Goal: Task Accomplishment & Management: Use online tool/utility

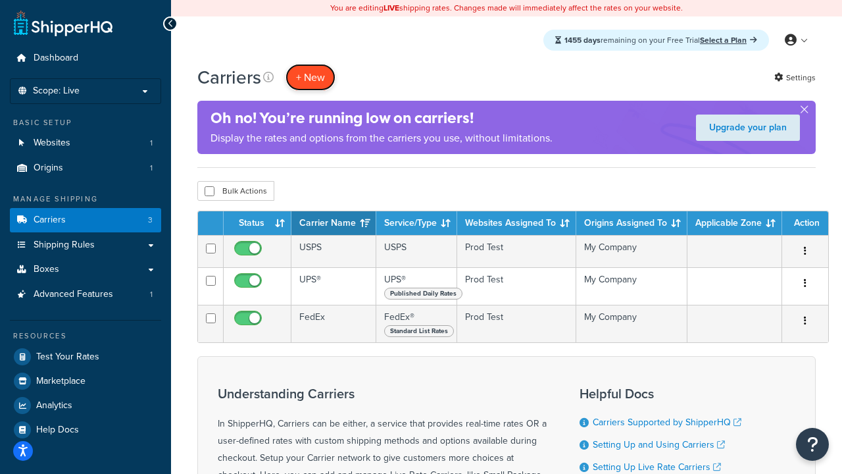
click at [311, 77] on button "+ New" at bounding box center [311, 77] width 50 height 27
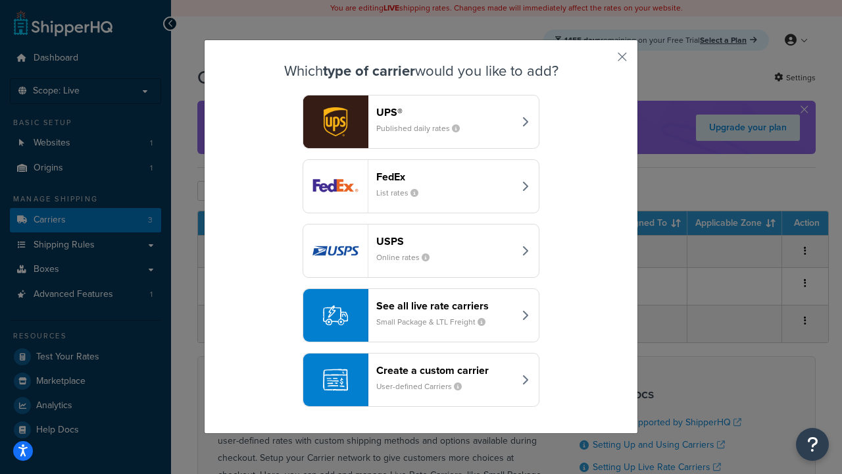
click at [421, 186] on div "FedEx List rates" at bounding box center [445, 186] width 138 height 32
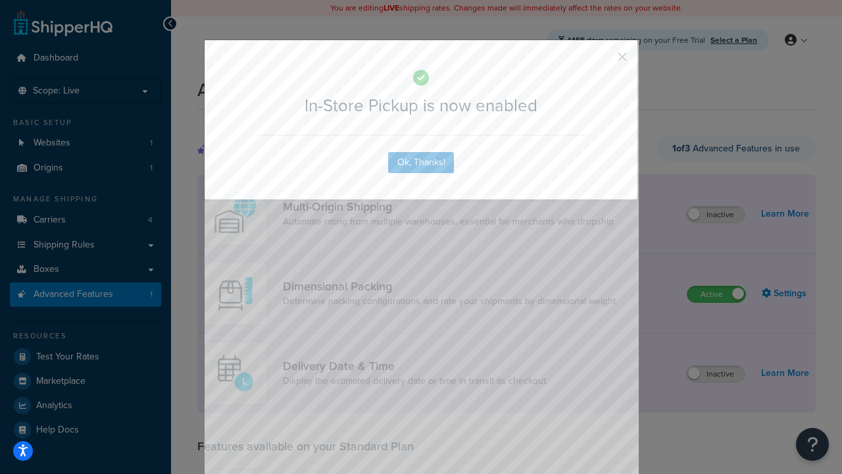
scroll to position [344, 0]
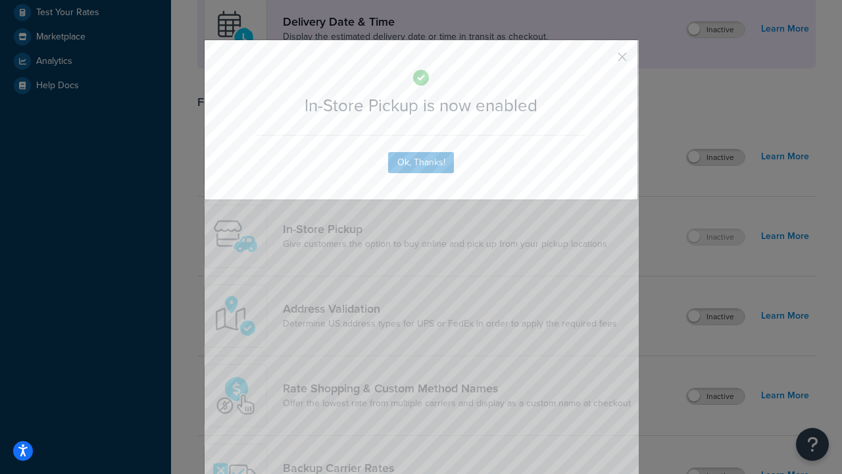
click at [603, 61] on button "button" at bounding box center [602, 61] width 3 height 3
